Goal: Communication & Community: Answer question/provide support

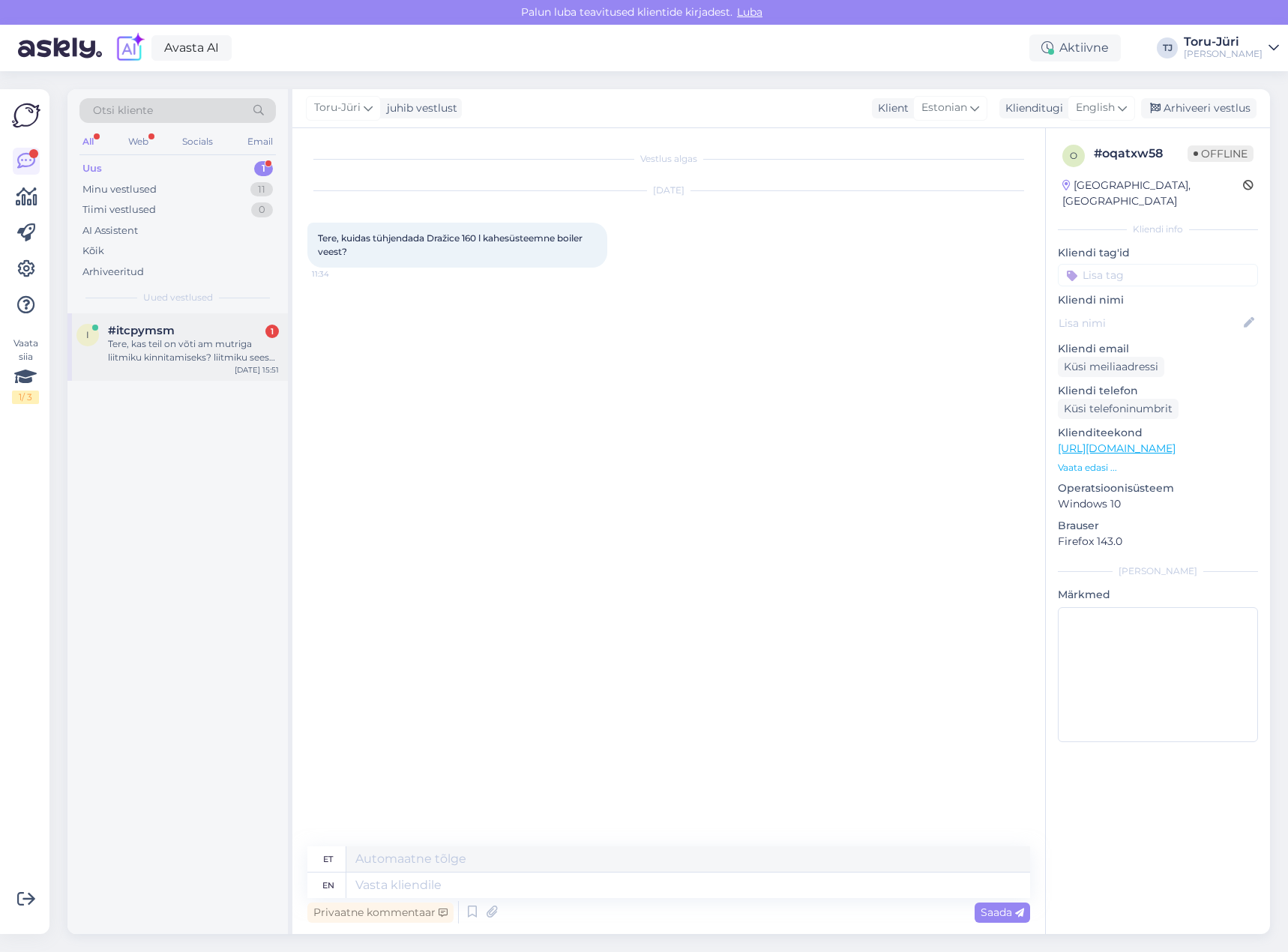
click at [235, 350] on div "Tere, kas teil on võti am mutriga liitmiku kinnitamiseks? liitmiku sees sellise…" at bounding box center [193, 351] width 171 height 27
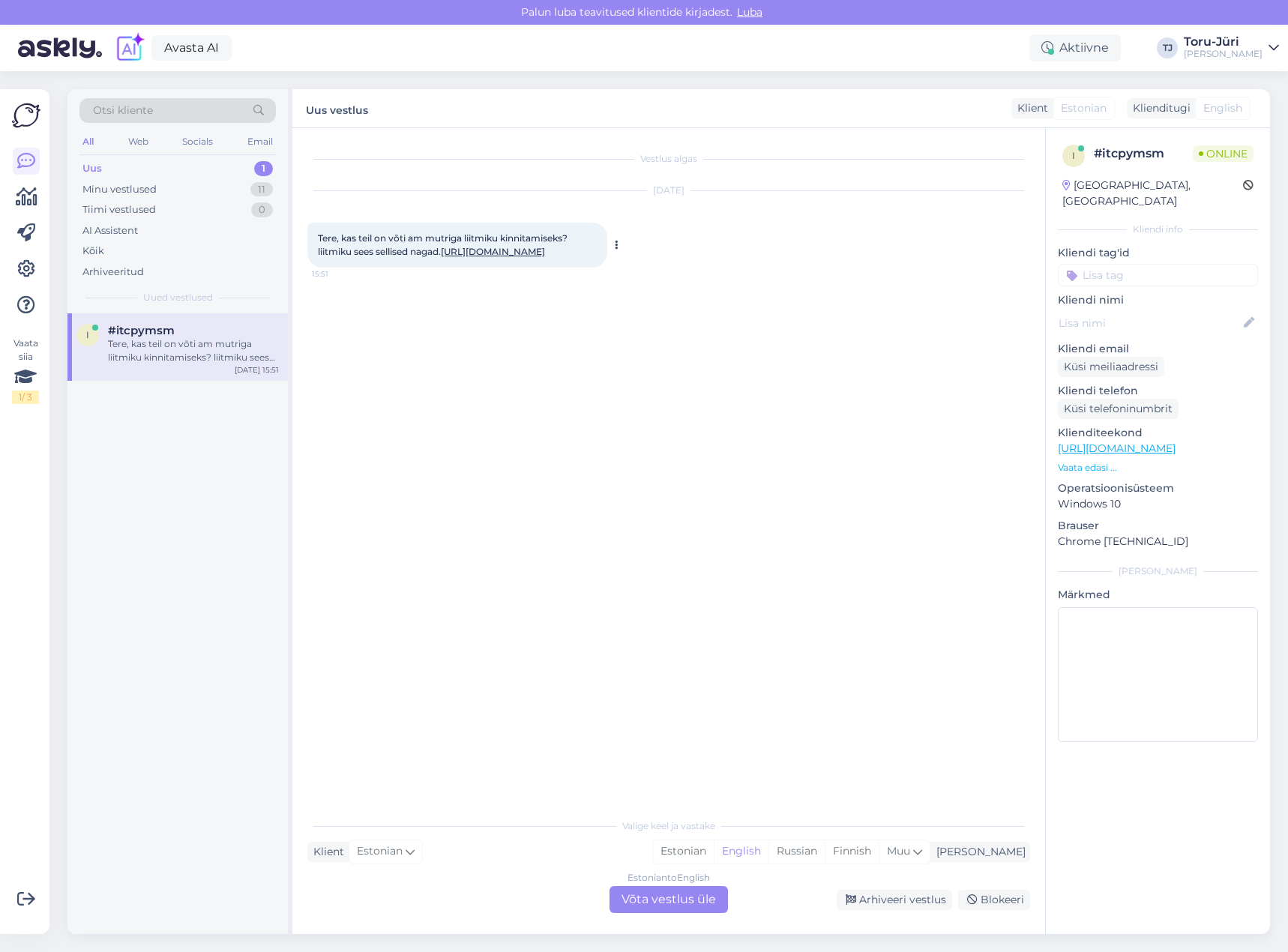
click at [441, 258] on link "[URL][DOMAIN_NAME]" at bounding box center [493, 252] width 104 height 12
click at [697, 898] on div "Estonian to English Võta vestlus üle" at bounding box center [668, 899] width 118 height 27
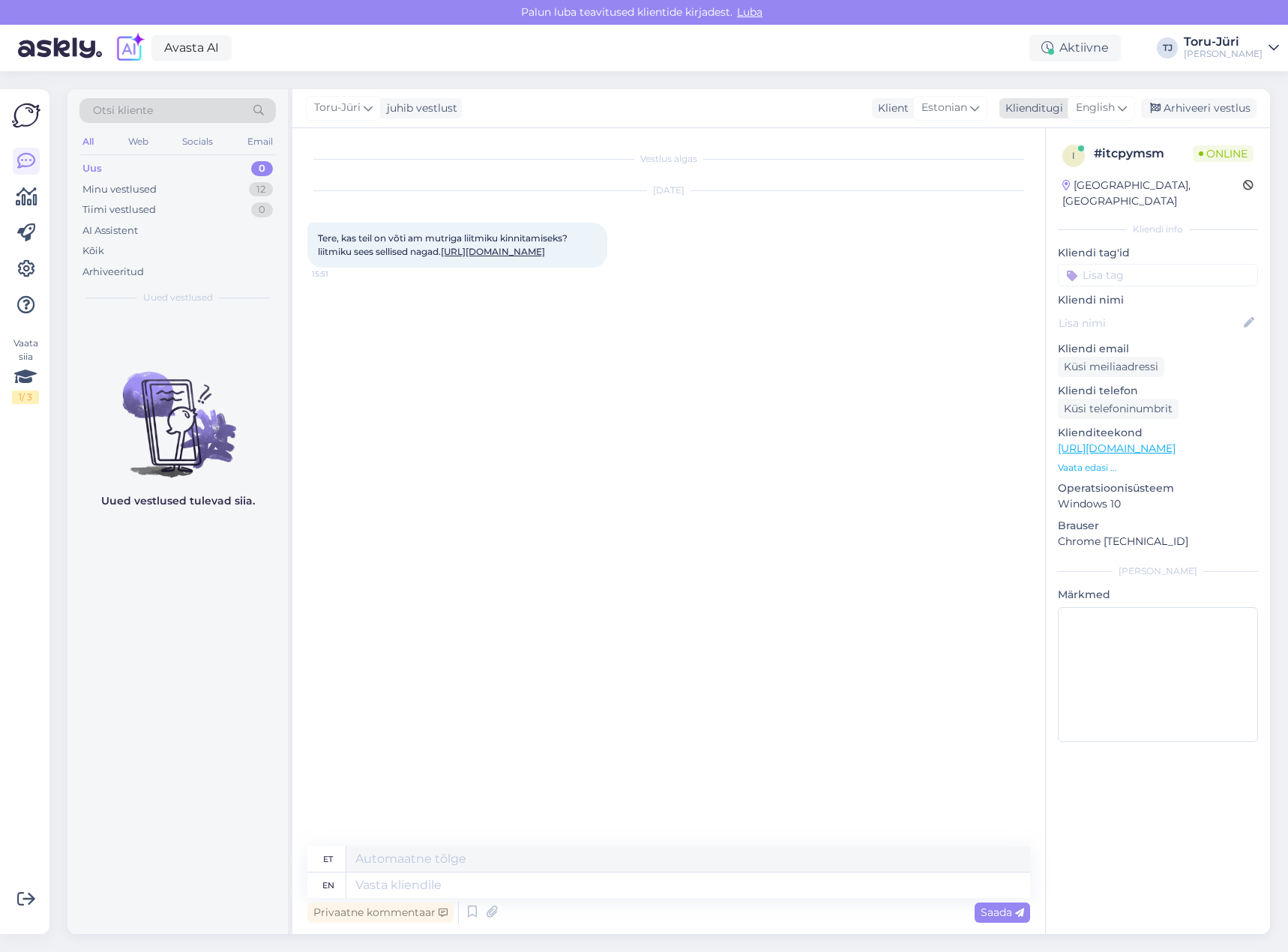
click at [1121, 106] on icon at bounding box center [1122, 107] width 9 height 17
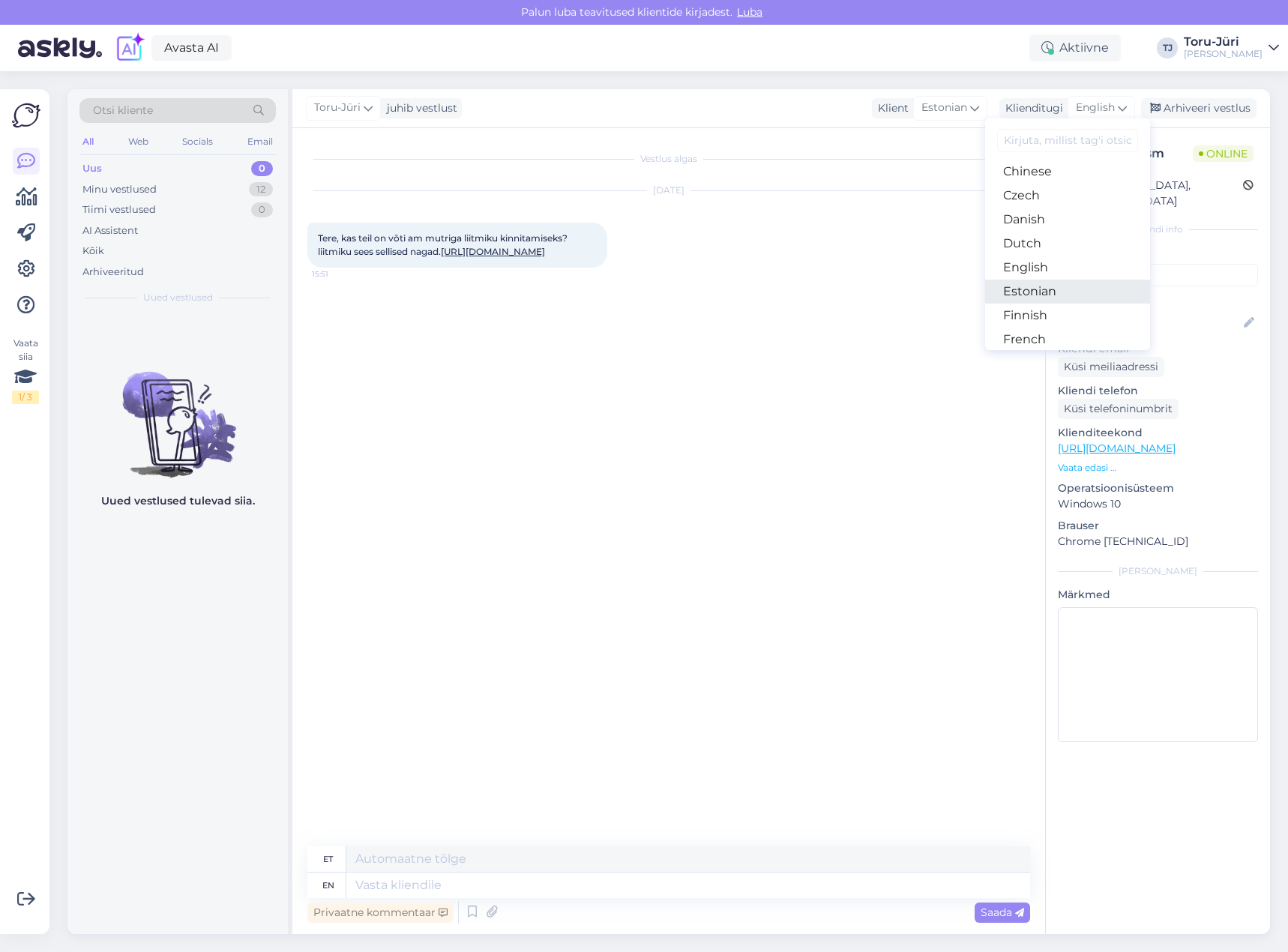
drag, startPoint x: 1039, startPoint y: 284, endPoint x: 964, endPoint y: 363, distance: 108.9
click at [1039, 284] on link "Estonian" at bounding box center [1067, 292] width 165 height 24
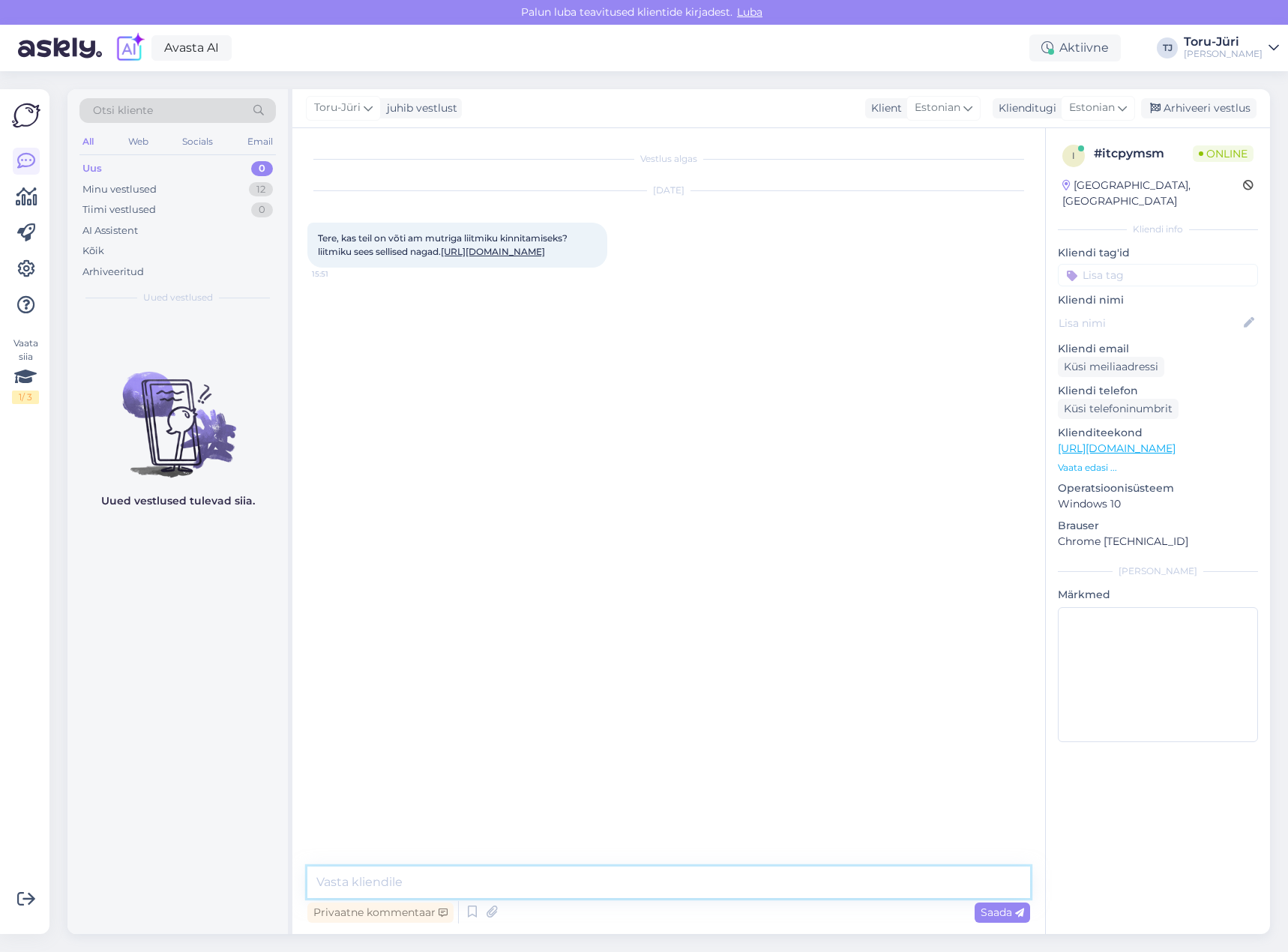
click at [480, 877] on textarea at bounding box center [668, 882] width 723 height 31
type textarea "Tere! Ei ole kahjuks pakkuda!"
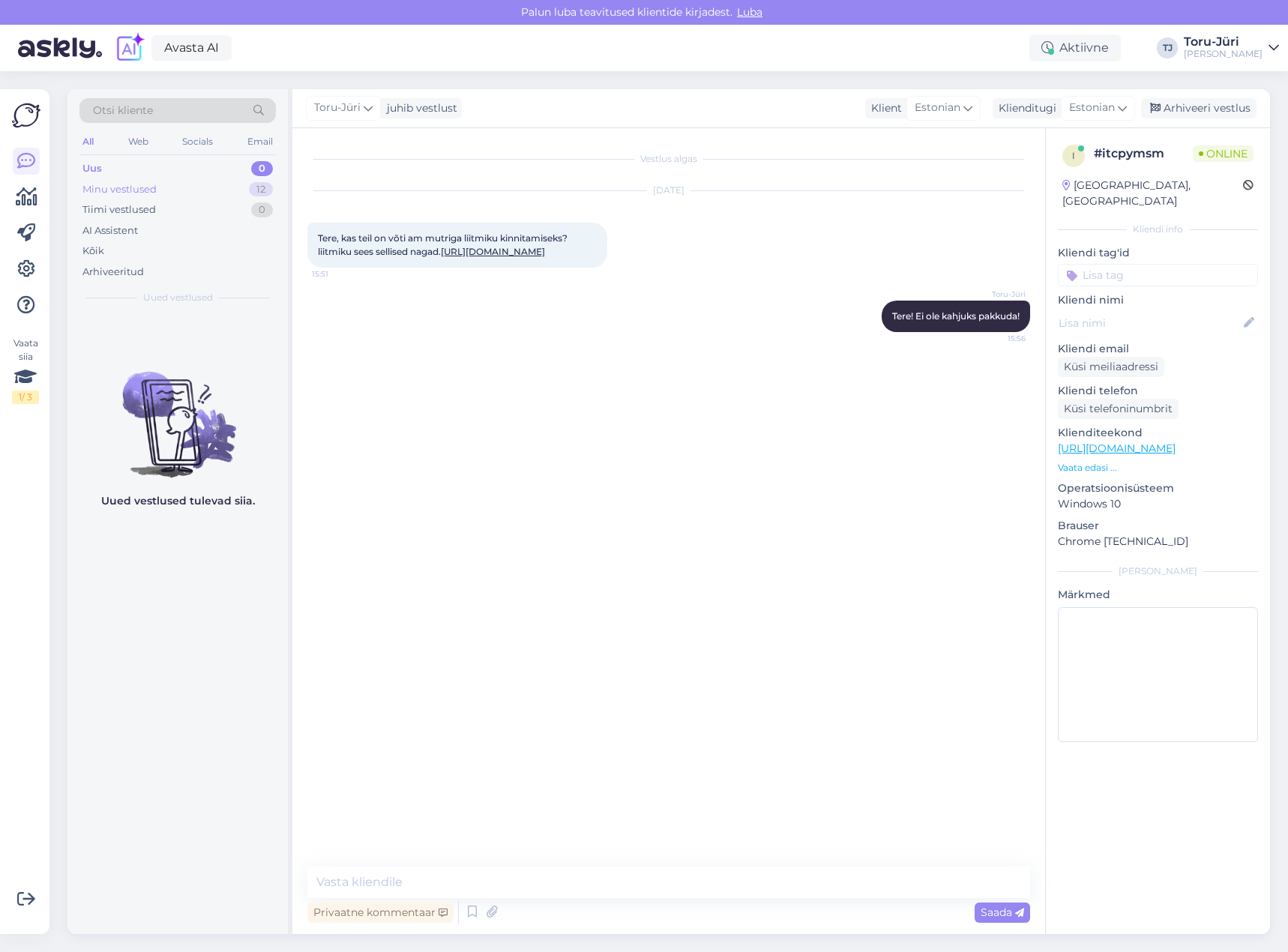
click at [183, 183] on div "Minu vestlused 12" at bounding box center [177, 190] width 196 height 21
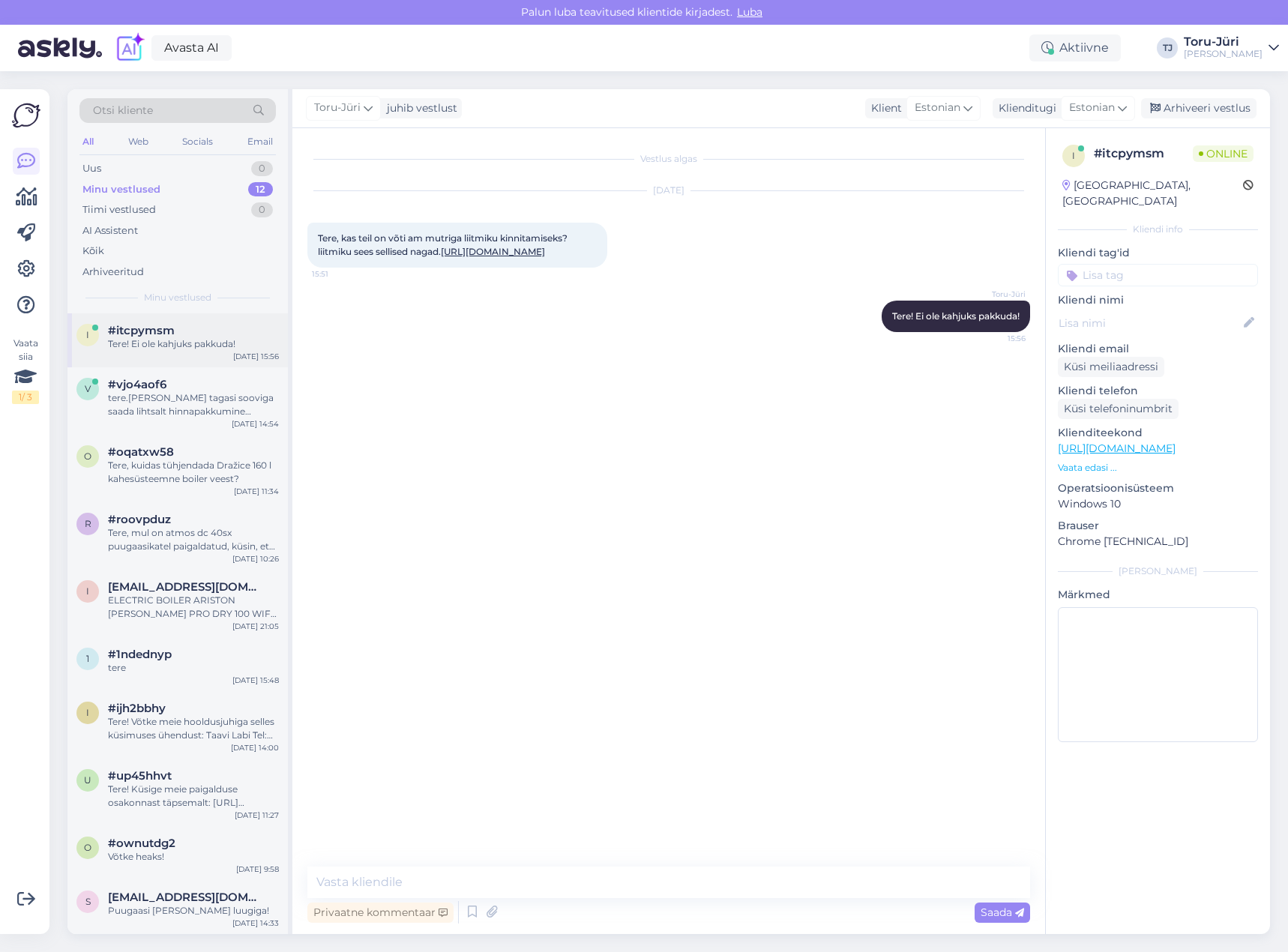
click at [209, 332] on div "#itcpymsm" at bounding box center [193, 331] width 171 height 14
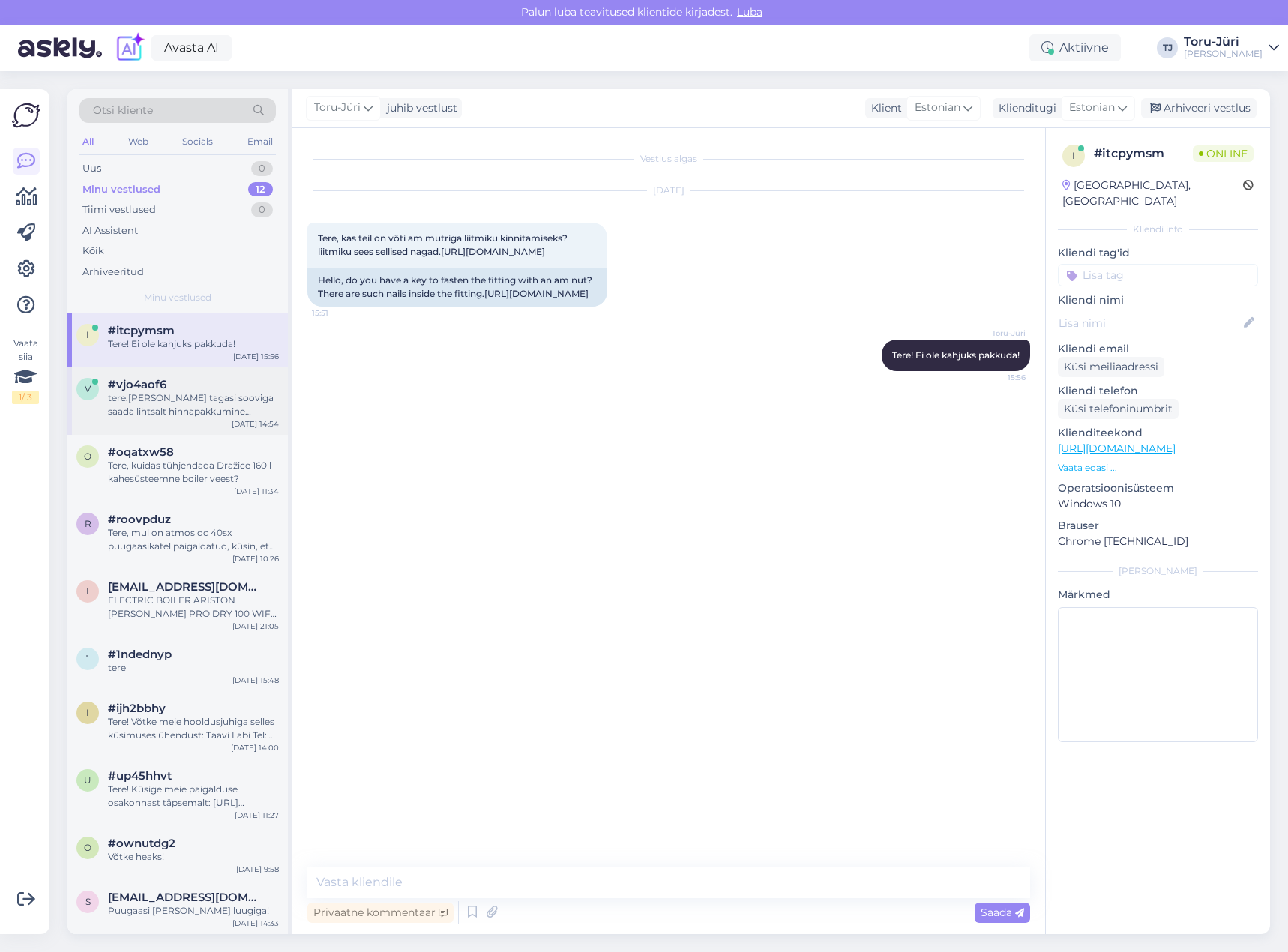
click at [204, 410] on div "tere.[PERSON_NAME] tagasi sooviga saada lihtsalt hinnapakkumine toodetele." at bounding box center [193, 405] width 171 height 27
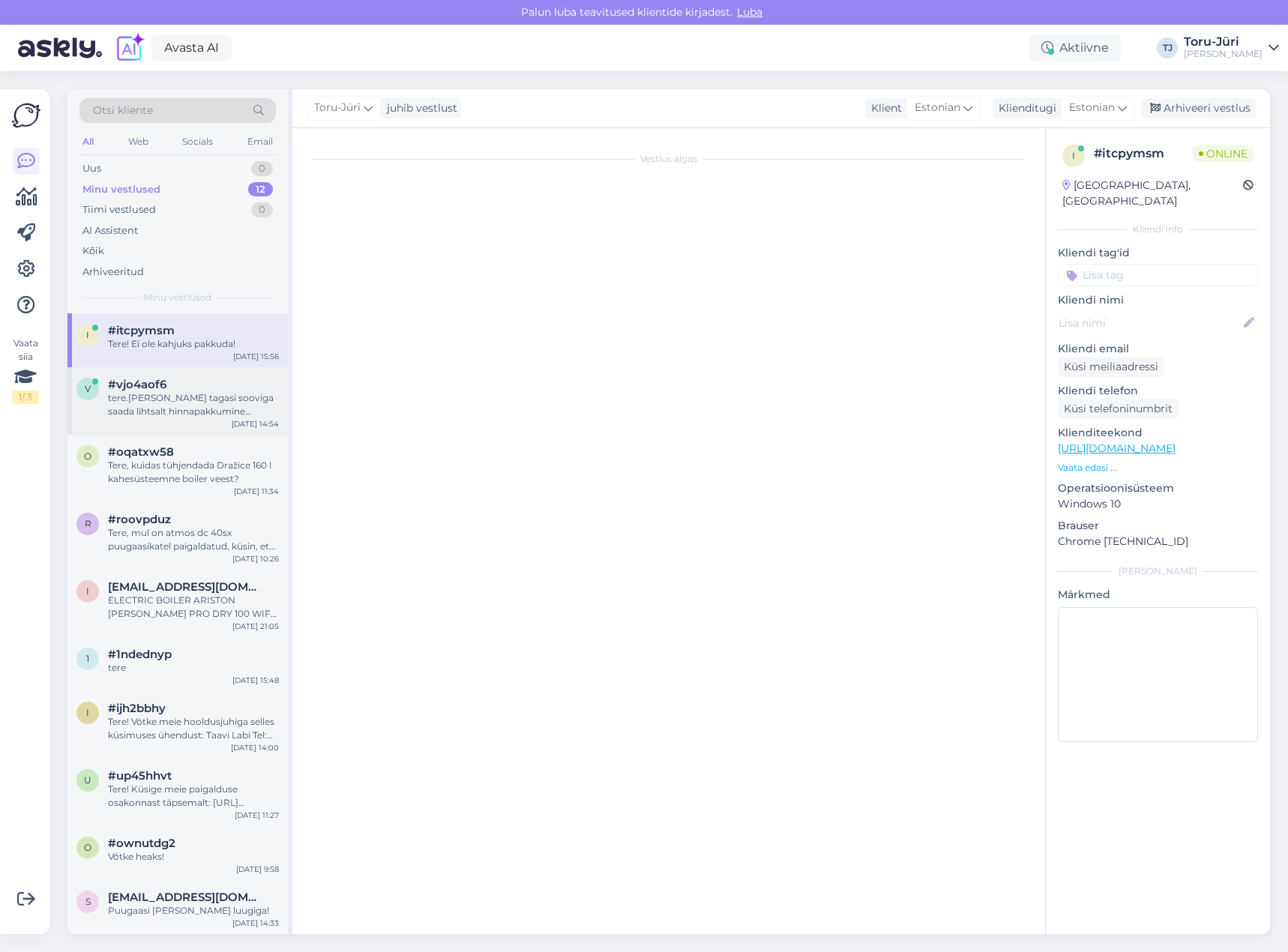
scroll to position [136, 0]
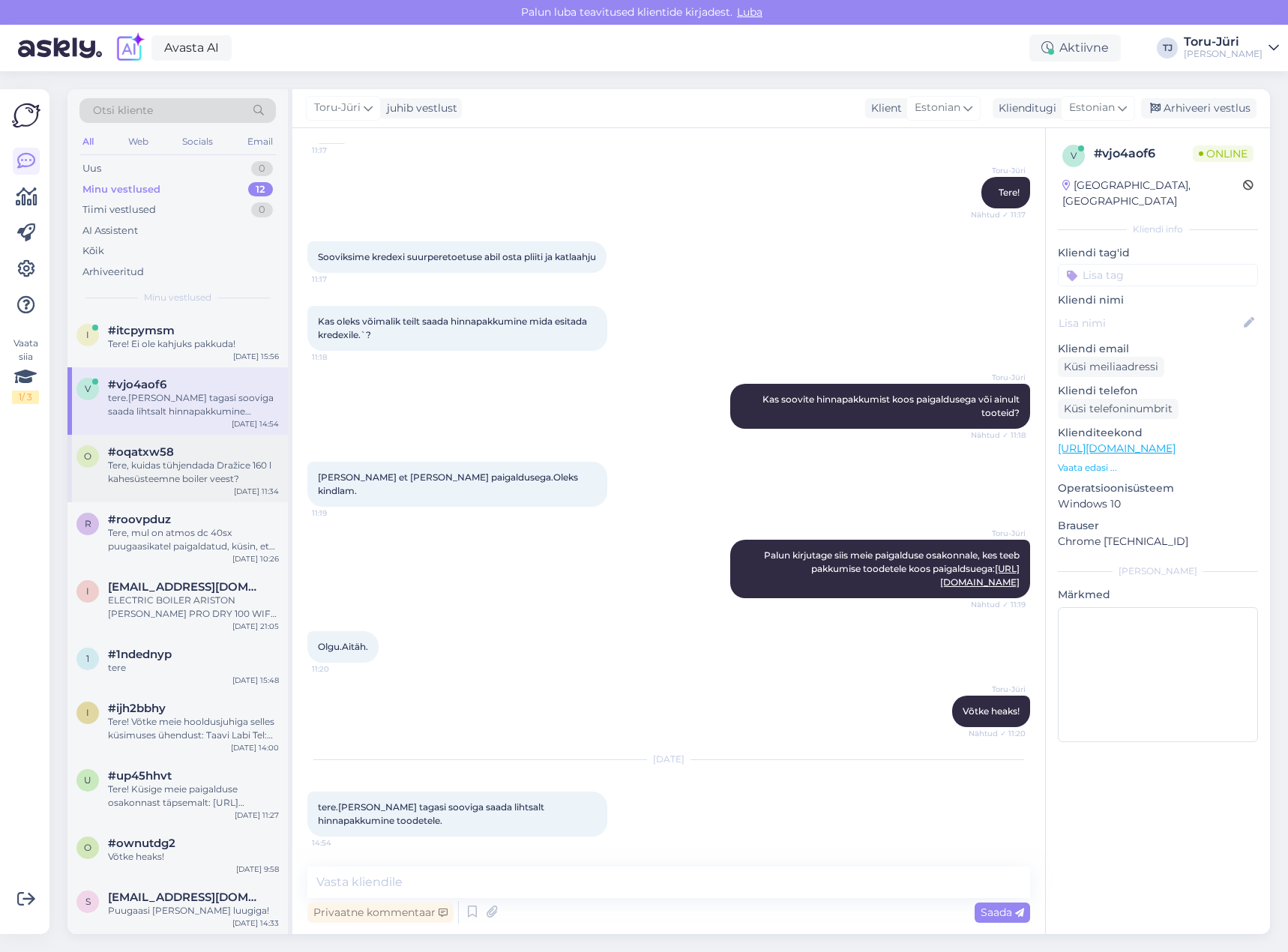
click at [157, 463] on div "Tere, kuidas tühjendada Dražice 160 l kahesüsteemne boiler veest?" at bounding box center [193, 472] width 171 height 27
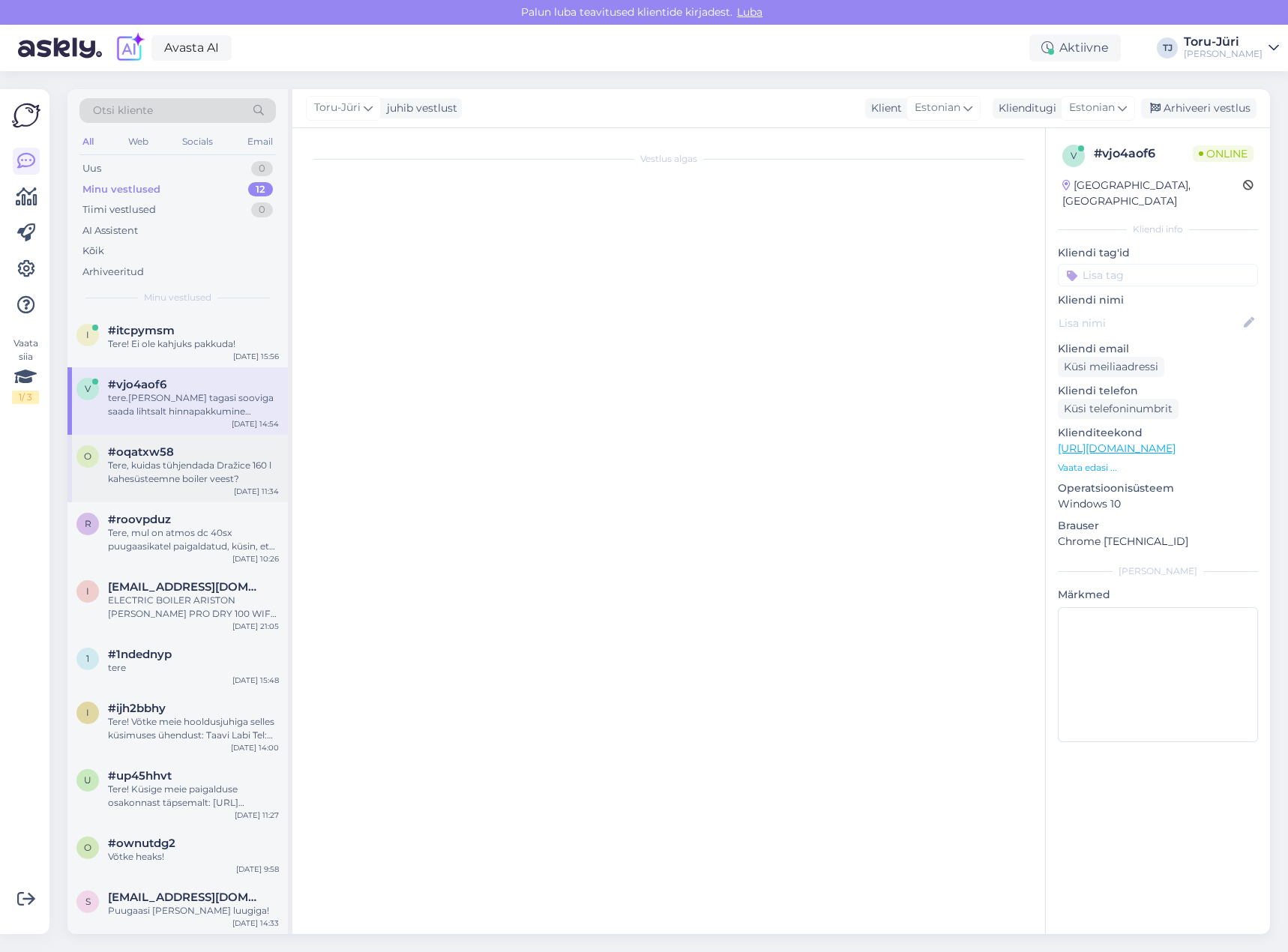
scroll to position [0, 0]
